Goal: Task Accomplishment & Management: Use online tool/utility

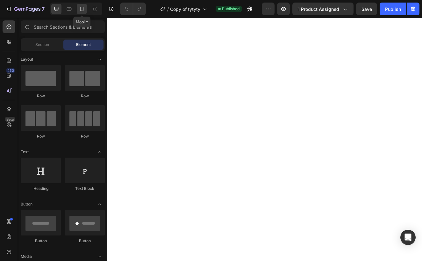
click at [86, 9] on div at bounding box center [82, 9] width 10 height 10
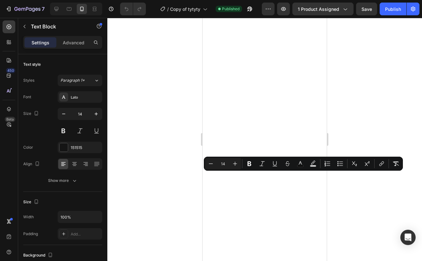
click at [341, 187] on div at bounding box center [264, 139] width 315 height 243
click at [372, 181] on div at bounding box center [264, 139] width 315 height 243
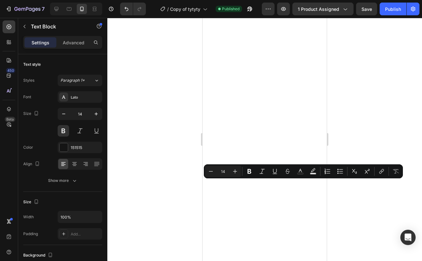
click at [368, 119] on div at bounding box center [264, 139] width 315 height 243
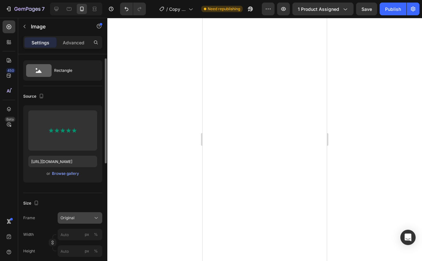
scroll to position [16, 0]
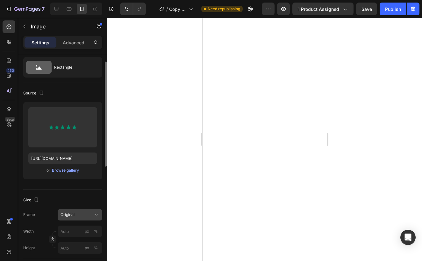
click at [73, 216] on span "Original" at bounding box center [68, 215] width 14 height 6
click at [64, 233] on input "px %" at bounding box center [80, 230] width 45 height 11
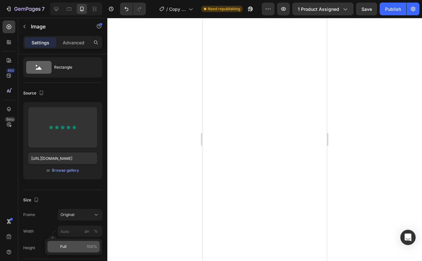
click at [61, 244] on span "Full" at bounding box center [63, 246] width 6 height 6
type input "100"
click at [155, 229] on div at bounding box center [264, 139] width 315 height 243
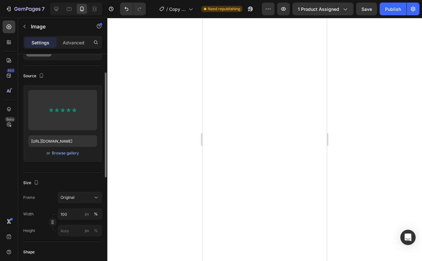
scroll to position [35, 0]
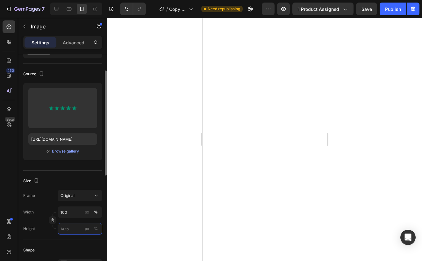
click at [63, 228] on input "px %" at bounding box center [80, 228] width 45 height 11
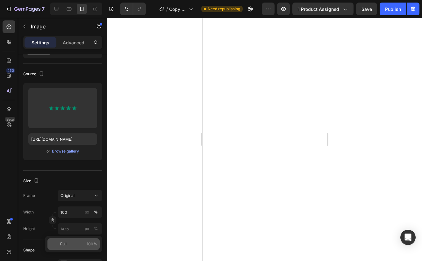
click at [66, 242] on span "Full" at bounding box center [63, 244] width 6 height 6
type input "100"
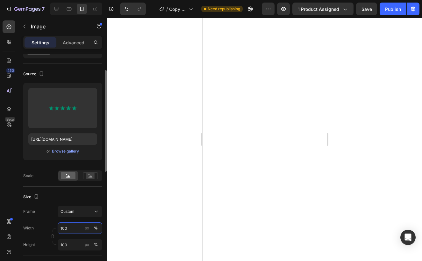
click at [63, 227] on input "100" at bounding box center [80, 227] width 45 height 11
click at [64, 228] on input "100" at bounding box center [80, 227] width 45 height 11
type input "170"
click at [64, 245] on input "100" at bounding box center [80, 244] width 45 height 11
type input "170"
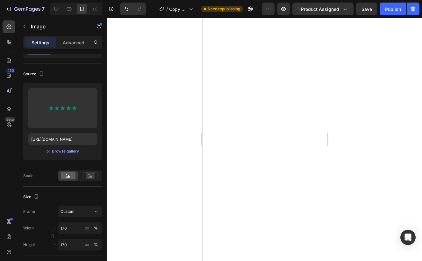
click at [178, 204] on div at bounding box center [264, 139] width 315 height 243
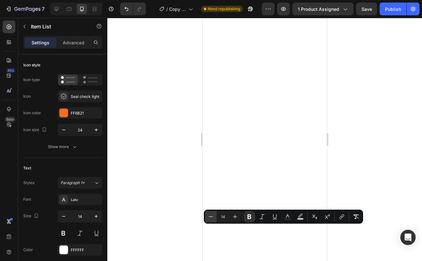
click at [210, 219] on icon "Editor contextual toolbar" at bounding box center [211, 216] width 6 height 6
click at [232, 216] on icon "Editor contextual toolbar" at bounding box center [235, 216] width 6 height 6
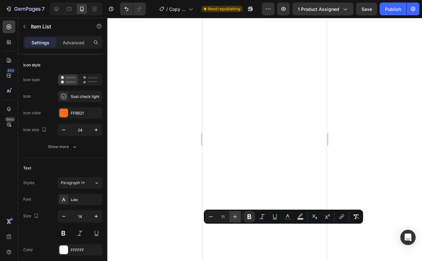
click at [231, 216] on button "Plus" at bounding box center [234, 216] width 11 height 11
click at [209, 216] on icon "Editor contextual toolbar" at bounding box center [211, 216] width 4 height 0
click at [234, 215] on icon "Editor contextual toolbar" at bounding box center [235, 216] width 6 height 6
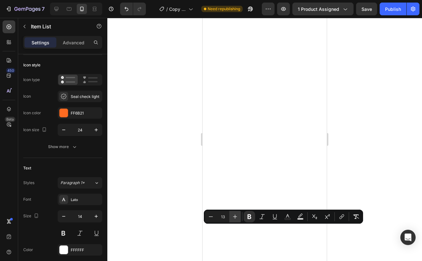
type input "14"
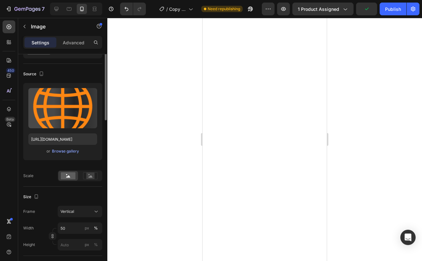
scroll to position [0, 0]
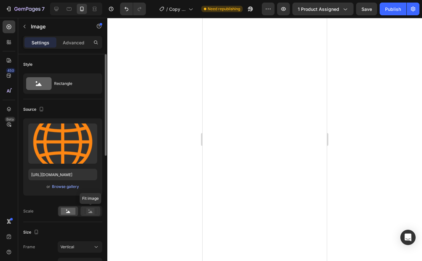
click at [89, 214] on rect at bounding box center [90, 211] width 8 height 6
click at [128, 197] on div at bounding box center [264, 139] width 315 height 243
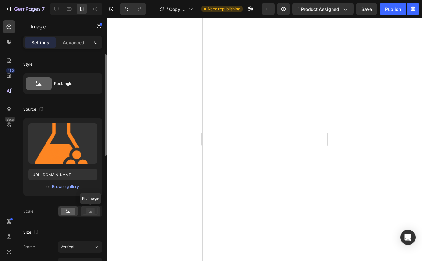
click at [92, 214] on rect at bounding box center [90, 211] width 8 height 6
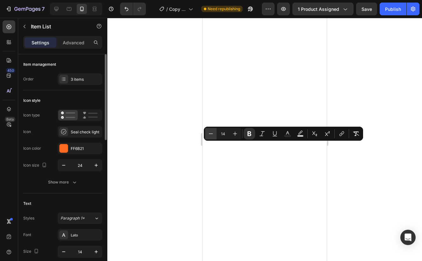
click at [213, 134] on icon "Editor contextual toolbar" at bounding box center [211, 133] width 6 height 6
type input "12"
click at [371, 170] on div at bounding box center [264, 139] width 315 height 243
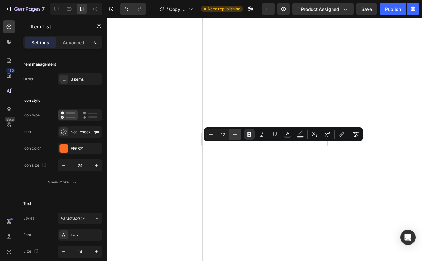
click at [230, 133] on button "Plus" at bounding box center [234, 133] width 11 height 11
type input "13"
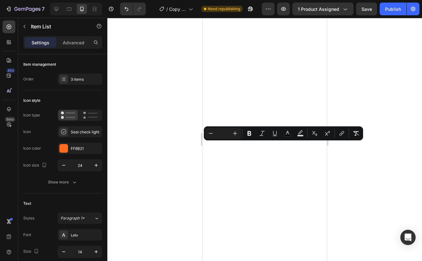
click at [223, 134] on input "Editor contextual toolbar" at bounding box center [223, 133] width 13 height 8
type input "14"
click at [285, 136] on rect "Editor contextual toolbar" at bounding box center [288, 136] width 6 height 2
type input "000000"
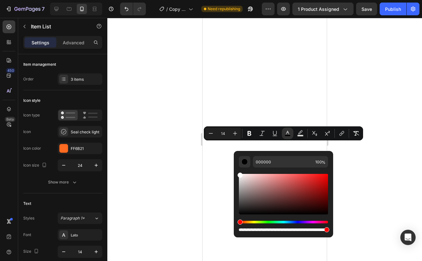
type input "FFFFFF"
click at [247, 132] on icon "Editor contextual toolbar" at bounding box center [249, 133] width 6 height 6
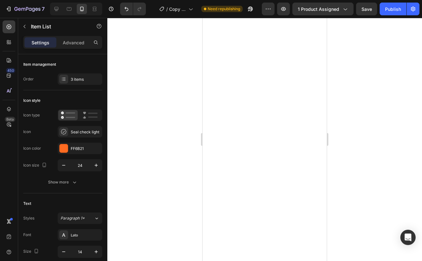
click at [144, 155] on div at bounding box center [264, 139] width 315 height 243
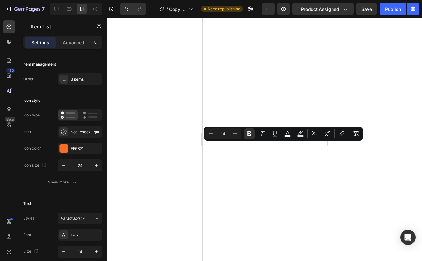
click at [160, 138] on div at bounding box center [264, 139] width 315 height 243
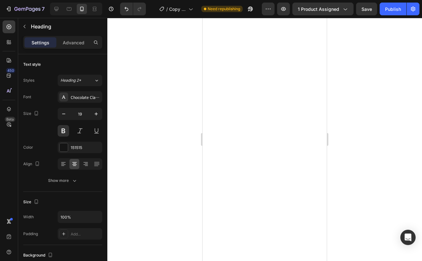
click at [361, 90] on div at bounding box center [264, 139] width 315 height 243
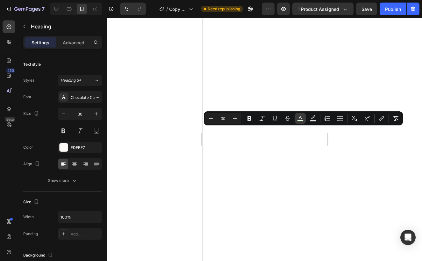
click at [299, 114] on button "color" at bounding box center [300, 117] width 11 height 11
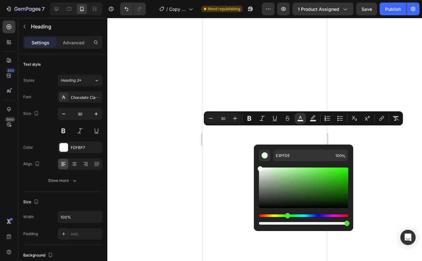
type input "FFFFFF"
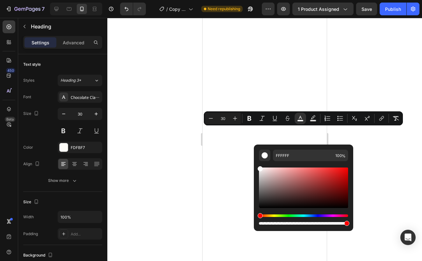
click at [161, 144] on div at bounding box center [264, 139] width 315 height 243
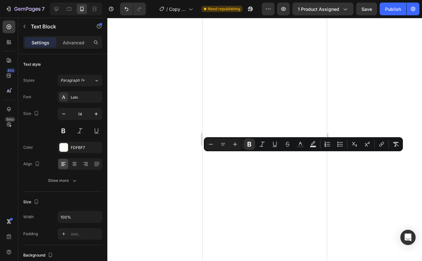
click at [364, 184] on div at bounding box center [264, 139] width 315 height 243
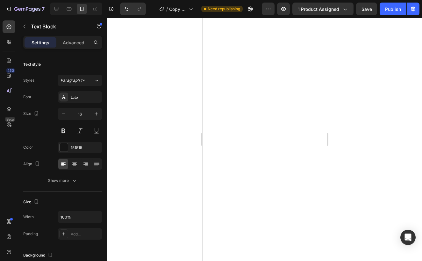
click at [340, 205] on div at bounding box center [264, 139] width 315 height 243
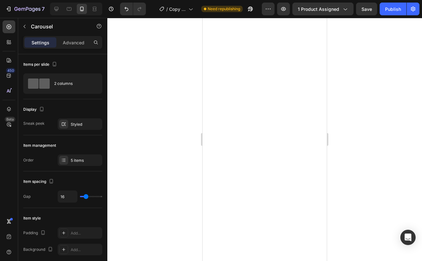
click at [383, 162] on div at bounding box center [264, 139] width 315 height 243
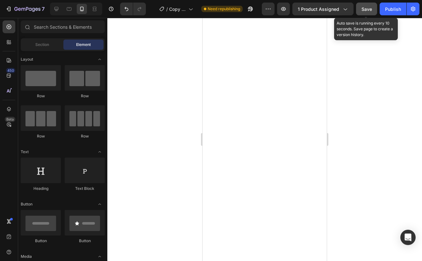
click at [362, 9] on span "Save" at bounding box center [367, 8] width 11 height 5
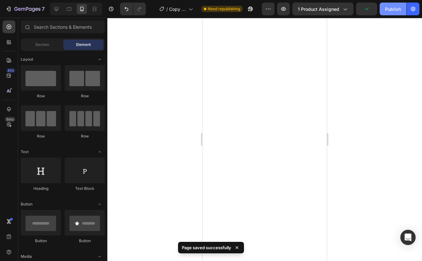
click at [400, 9] on div "Publish" at bounding box center [393, 9] width 16 height 7
